Goal: Task Accomplishment & Management: Use online tool/utility

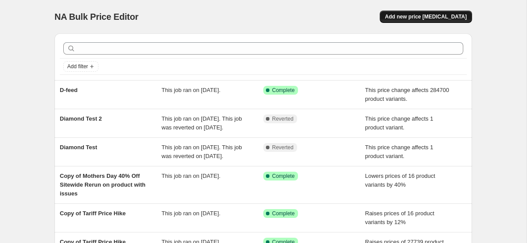
click at [425, 16] on span "Add new price [MEDICAL_DATA]" at bounding box center [426, 16] width 82 height 7
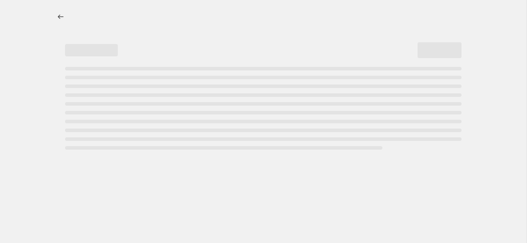
select select "percentage"
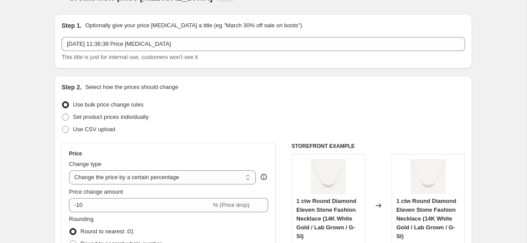
scroll to position [33, 0]
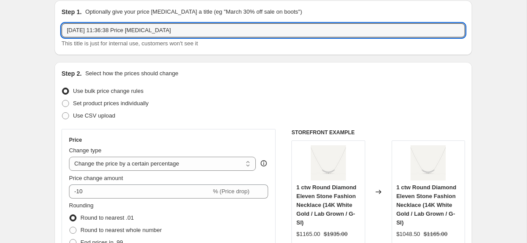
drag, startPoint x: 185, startPoint y: 28, endPoint x: 29, endPoint y: 28, distance: 155.2
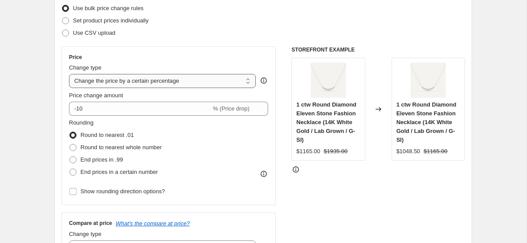
scroll to position [118, 0]
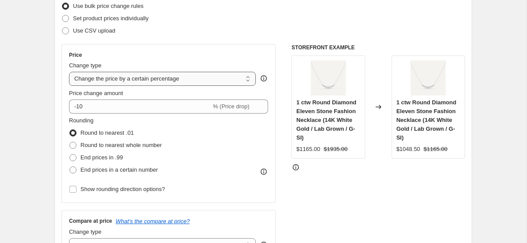
type input "Buy More Save More"
click at [150, 76] on select "Change the price to a certain amount Change the price by a certain amount Chang…" at bounding box center [162, 79] width 187 height 14
select select "ecap"
click at [69, 72] on select "Change the price to a certain amount Change the price by a certain amount Chang…" at bounding box center [162, 79] width 187 height 14
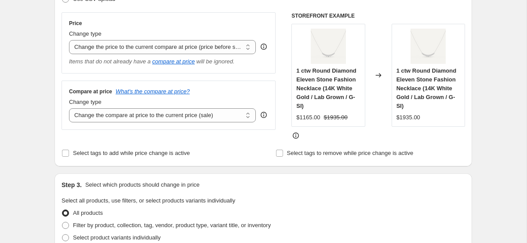
scroll to position [150, 0]
click at [164, 117] on select "Change the compare at price to the current price (sale) Change the compare at p…" at bounding box center [162, 115] width 187 height 14
select select "no_change"
click at [69, 108] on select "Change the compare at price to the current price (sale) Change the compare at p…" at bounding box center [162, 115] width 187 height 14
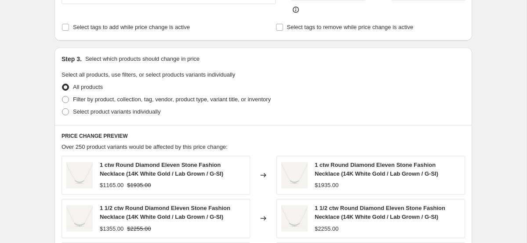
scroll to position [276, 0]
click at [95, 97] on span "Filter by product, collection, tag, vendor, product type, variant title, or inv…" at bounding box center [172, 98] width 198 height 7
click at [62, 96] on input "Filter by product, collection, tag, vendor, product type, variant title, or inv…" at bounding box center [62, 95] width 0 height 0
radio input "true"
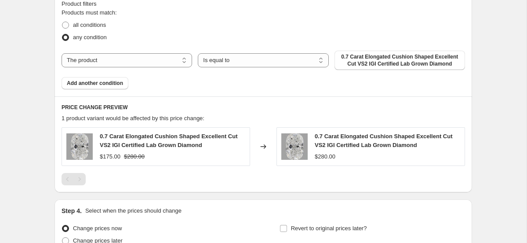
scroll to position [415, 0]
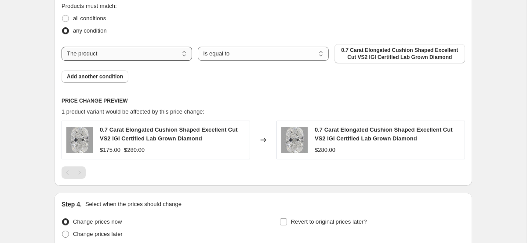
click at [150, 52] on select "The product The product's collection The product's tag The product's vendor The…" at bounding box center [127, 54] width 131 height 14
select select "tag"
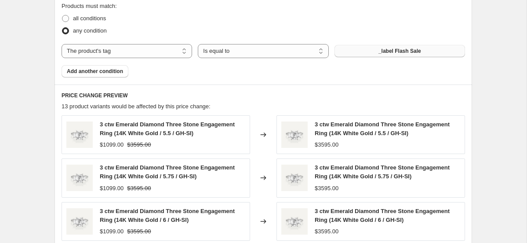
click at [367, 45] on button "_label Flash Sale" at bounding box center [400, 51] width 131 height 12
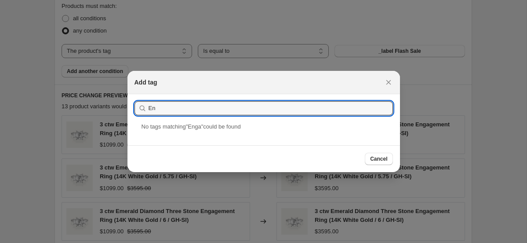
type input "E"
paste input "Engagement"
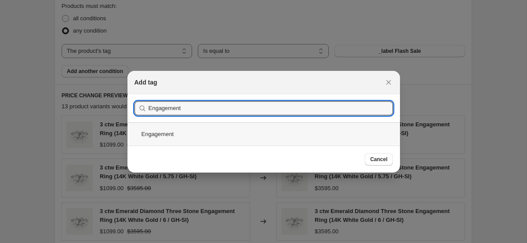
type input "Engagement"
click at [176, 138] on div "Engagement" at bounding box center [264, 133] width 273 height 23
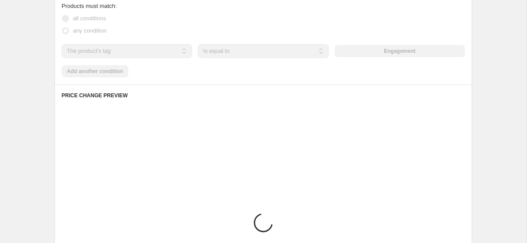
scroll to position [415, 0]
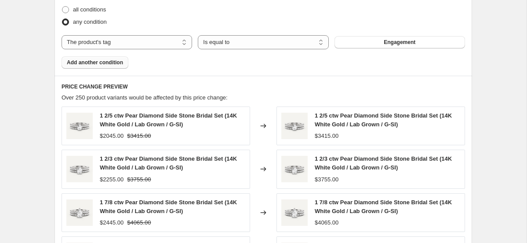
click at [109, 66] on span "Add another condition" at bounding box center [95, 62] width 56 height 7
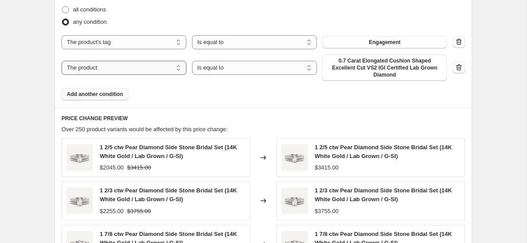
click at [129, 75] on select "The product The product's collection The product's tag The product's vendor The…" at bounding box center [124, 68] width 125 height 14
select select "tag"
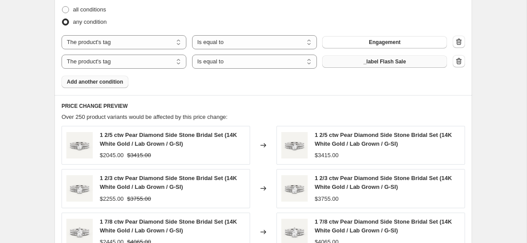
click at [375, 65] on span "_label Flash Sale" at bounding box center [385, 61] width 43 height 7
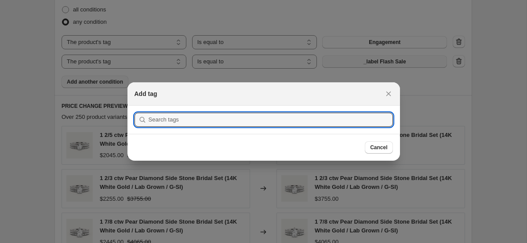
scroll to position [0, 0]
paste input "Wedding"
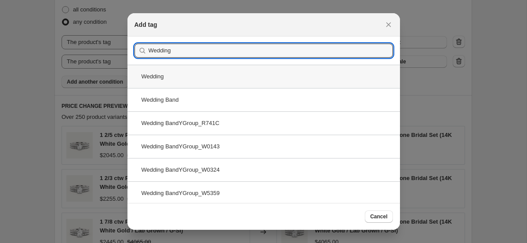
type input "Wedding"
click at [195, 82] on div "Wedding" at bounding box center [264, 76] width 273 height 23
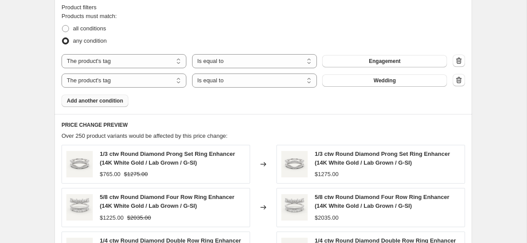
scroll to position [415, 0]
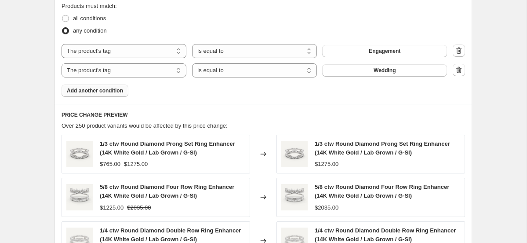
click at [93, 91] on span "Add another condition" at bounding box center [95, 90] width 56 height 7
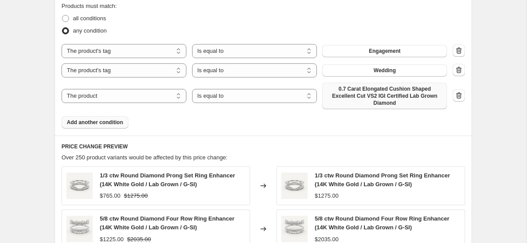
click at [358, 91] on span "0.7 Carat Elongated Cushion Shaped Excellent Cut VS2 IGI Certified Lab Grown Di…" at bounding box center [385, 95] width 114 height 21
click at [132, 90] on select "The product The product's collection The product's tag The product's vendor The…" at bounding box center [124, 96] width 125 height 14
select select "tag"
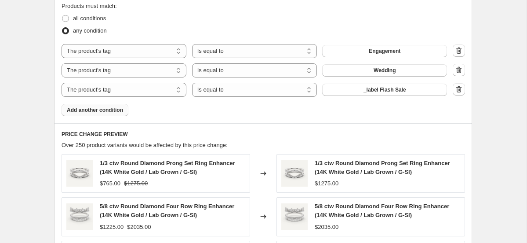
click at [387, 92] on span "_label Flash Sale" at bounding box center [385, 89] width 43 height 7
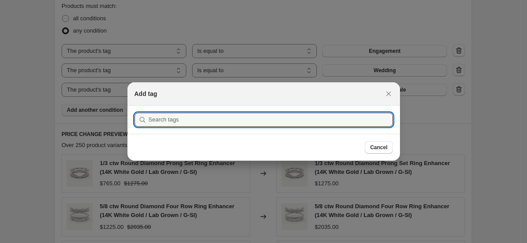
scroll to position [0, 0]
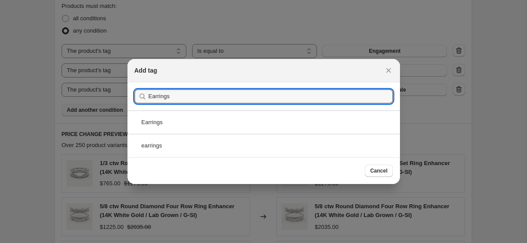
type input "Earrings"
click at [197, 117] on div "Earrings" at bounding box center [264, 121] width 273 height 23
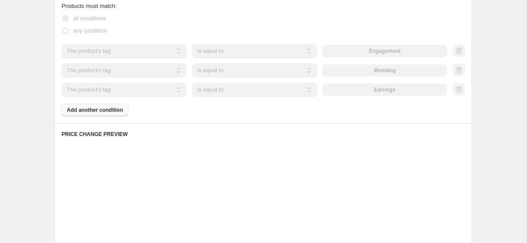
scroll to position [415, 0]
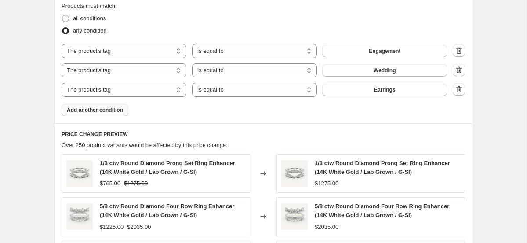
click at [109, 109] on span "Add another condition" at bounding box center [95, 109] width 56 height 7
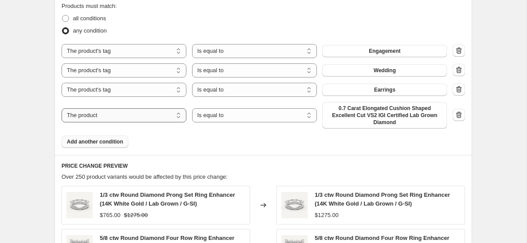
click at [123, 115] on select "The product The product's collection The product's tag The product's vendor The…" at bounding box center [124, 115] width 125 height 14
select select "tag"
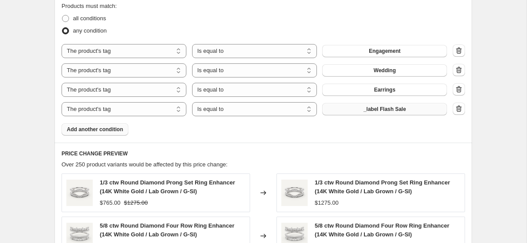
click at [372, 111] on span "_label Flash Sale" at bounding box center [385, 109] width 43 height 7
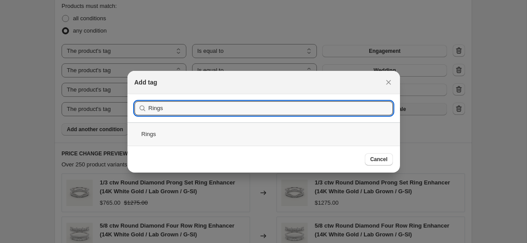
type input "Rings"
click at [251, 141] on div "Rings" at bounding box center [264, 133] width 273 height 23
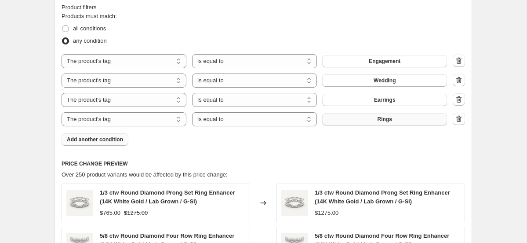
scroll to position [415, 0]
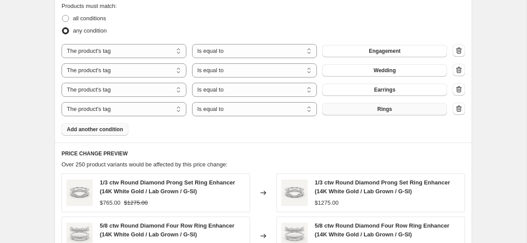
click at [117, 128] on span "Add another condition" at bounding box center [95, 129] width 56 height 7
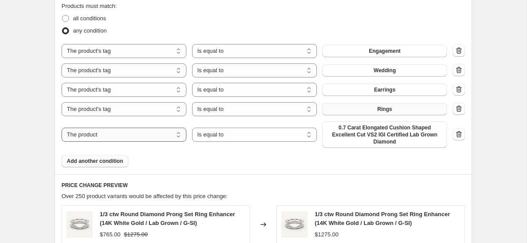
click at [172, 135] on select "The product The product's collection The product's tag The product's vendor The…" at bounding box center [124, 135] width 125 height 14
select select "tag"
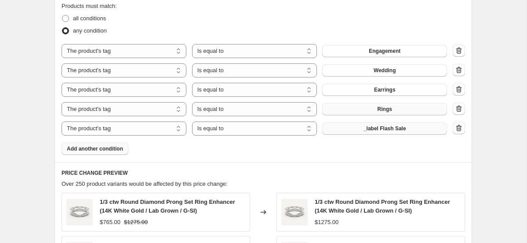
click at [383, 132] on button "_label Flash Sale" at bounding box center [384, 128] width 125 height 12
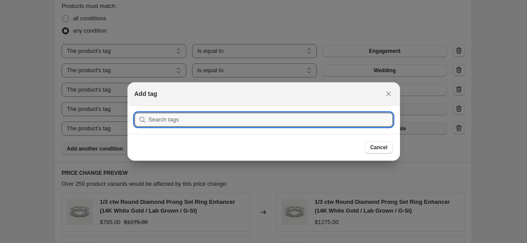
scroll to position [0, 0]
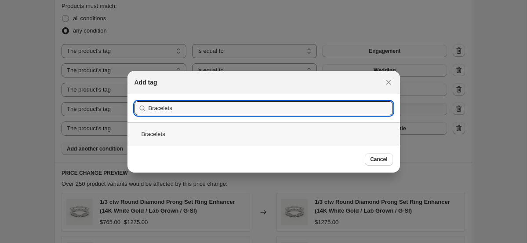
type input "Bracelets"
click at [188, 134] on div "Bracelets" at bounding box center [264, 133] width 273 height 23
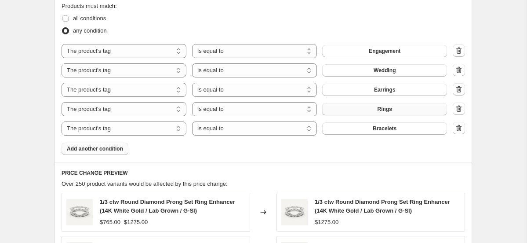
click at [99, 152] on span "Add another condition" at bounding box center [95, 148] width 56 height 7
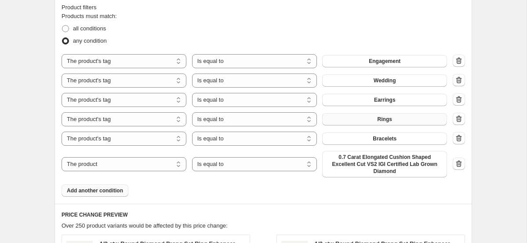
scroll to position [415, 0]
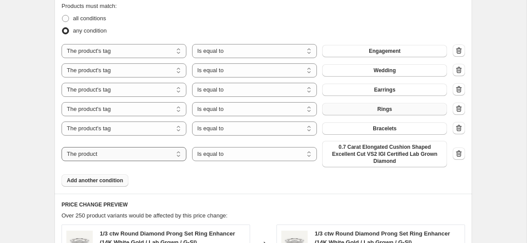
click at [129, 154] on select "The product The product's collection The product's tag The product's vendor The…" at bounding box center [124, 154] width 125 height 14
select select "tag"
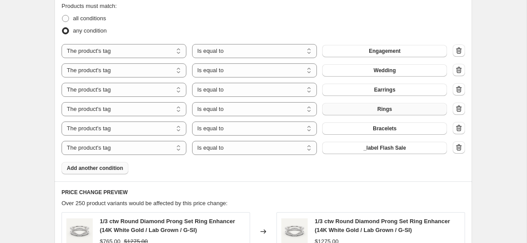
click at [389, 144] on span "_label Flash Sale" at bounding box center [385, 147] width 43 height 7
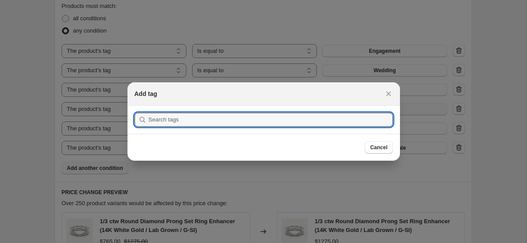
scroll to position [0, 0]
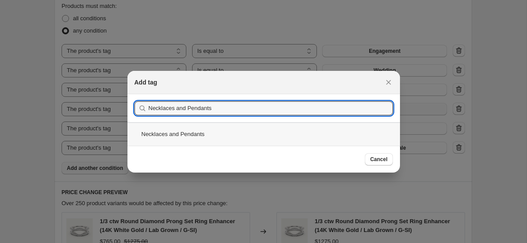
type input "Necklaces and Pendants"
click at [203, 136] on div "Necklaces and Pendants" at bounding box center [264, 133] width 273 height 23
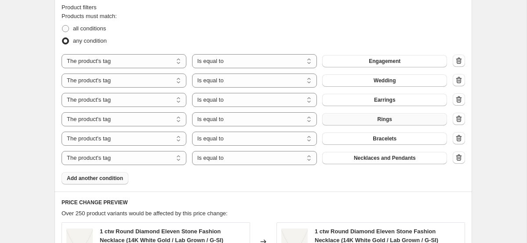
scroll to position [415, 0]
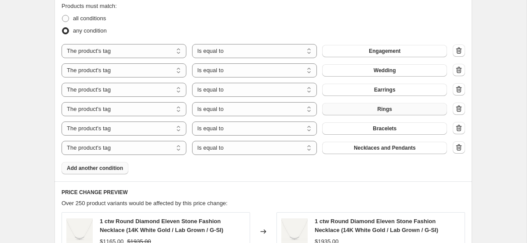
click at [110, 174] on button "Add another condition" at bounding box center [95, 168] width 67 height 12
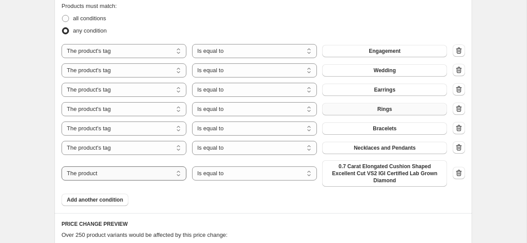
click at [106, 171] on select "The product The product's collection The product's tag The product's vendor The…" at bounding box center [124, 173] width 125 height 14
select select "tag"
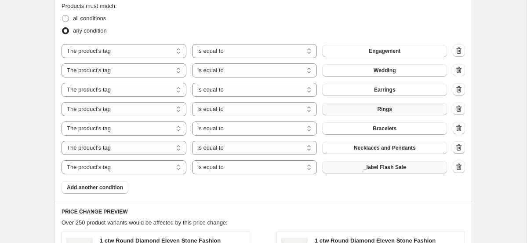
click at [393, 162] on button "_label Flash Sale" at bounding box center [384, 167] width 125 height 12
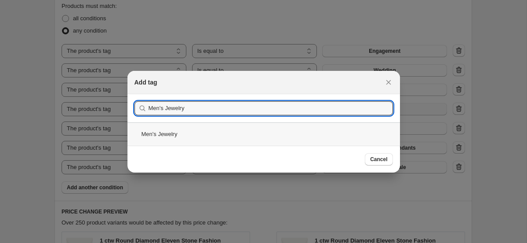
type input "Men's Jewelry"
click at [212, 130] on div "Men's Jewelry" at bounding box center [264, 133] width 273 height 23
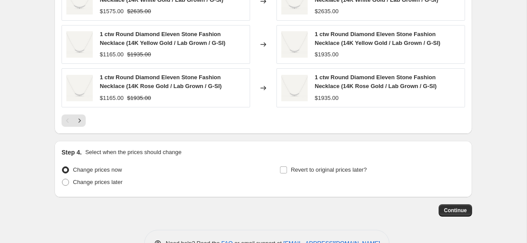
scroll to position [778, 0]
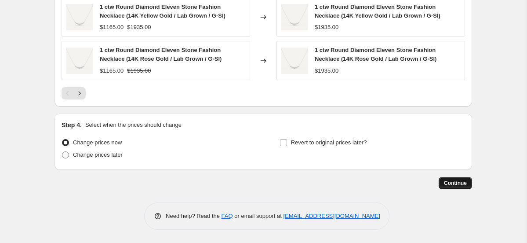
click at [462, 181] on span "Continue" at bounding box center [455, 182] width 23 height 7
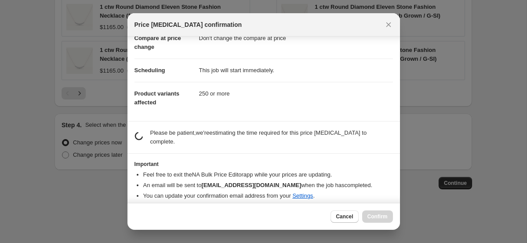
scroll to position [55, 0]
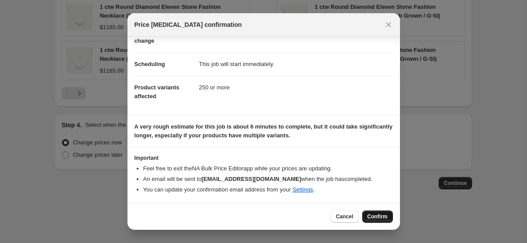
click at [379, 216] on span "Confirm" at bounding box center [378, 216] width 20 height 7
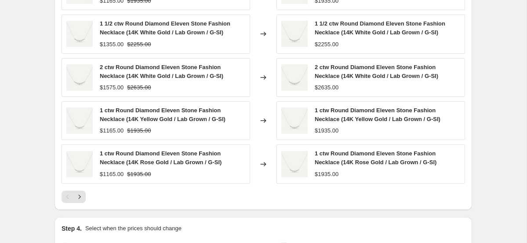
scroll to position [743, 0]
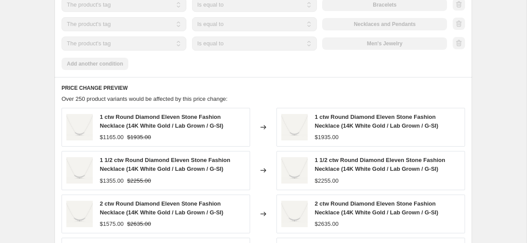
scroll to position [603, 0]
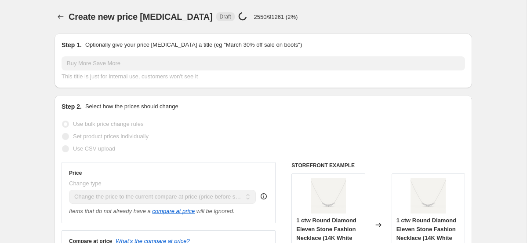
click at [240, 6] on div "Create new price [MEDICAL_DATA]. This page is ready Create new price [MEDICAL_D…" at bounding box center [264, 16] width 418 height 33
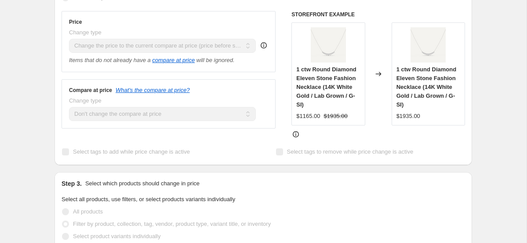
scroll to position [124, 0]
